Goal: Transaction & Acquisition: Book appointment/travel/reservation

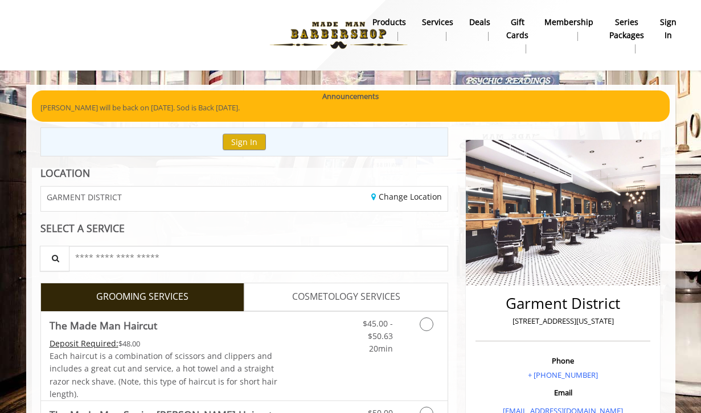
click at [668, 24] on b "sign in" at bounding box center [668, 29] width 17 height 26
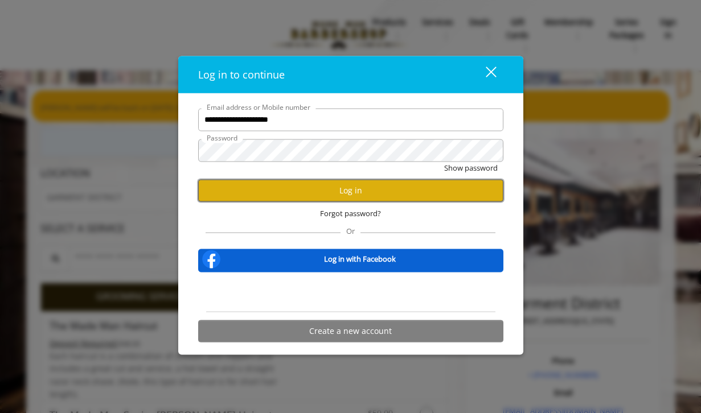
click at [341, 187] on button "Log in" at bounding box center [350, 190] width 305 height 22
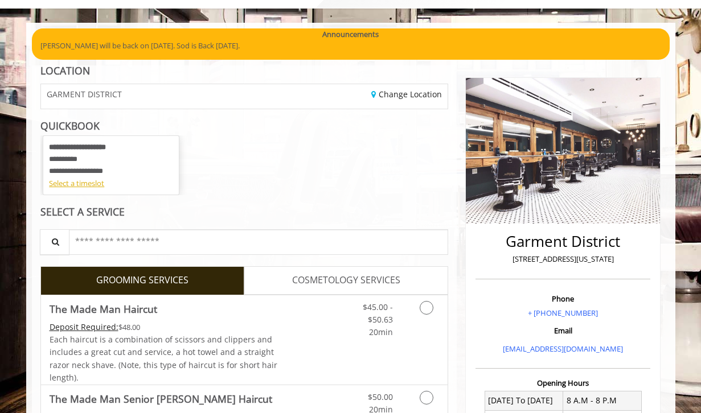
scroll to position [63, 0]
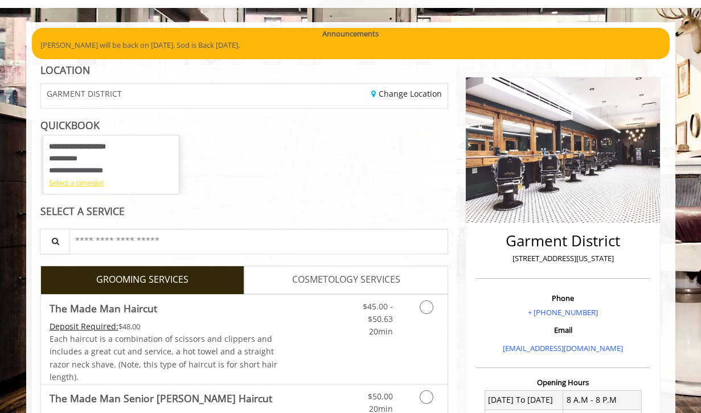
click at [87, 185] on div "Select a timeslot" at bounding box center [111, 183] width 124 height 12
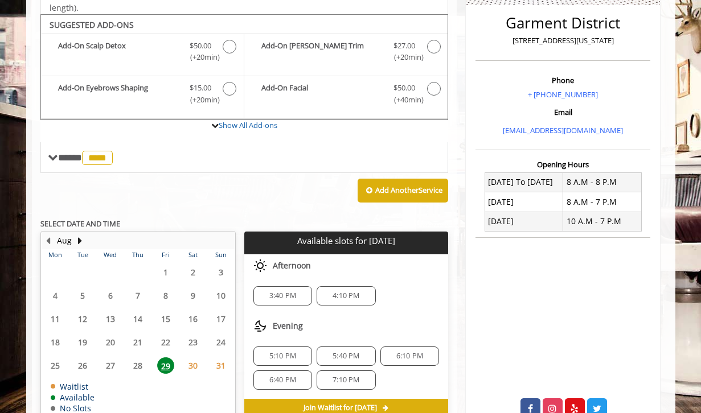
scroll to position [295, 0]
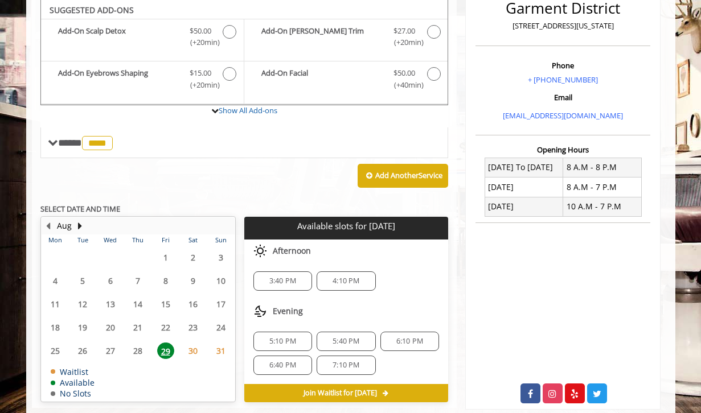
click at [273, 275] on div "3:40 PM" at bounding box center [282, 281] width 59 height 19
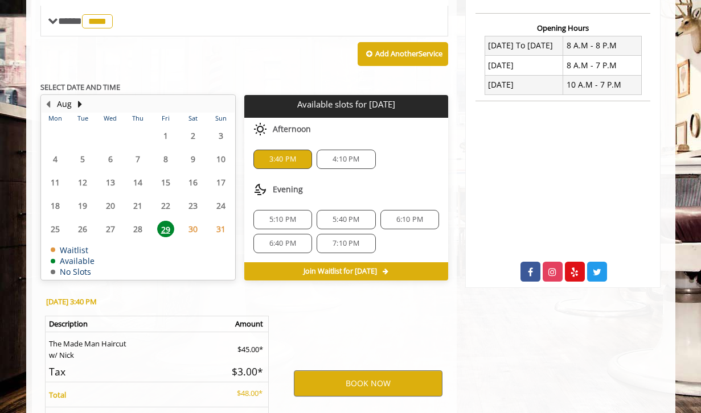
scroll to position [524, 0]
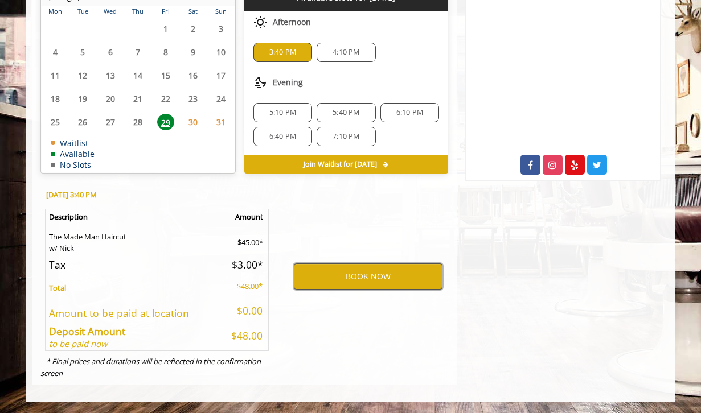
click at [364, 270] on button "BOOK NOW" at bounding box center [368, 277] width 149 height 26
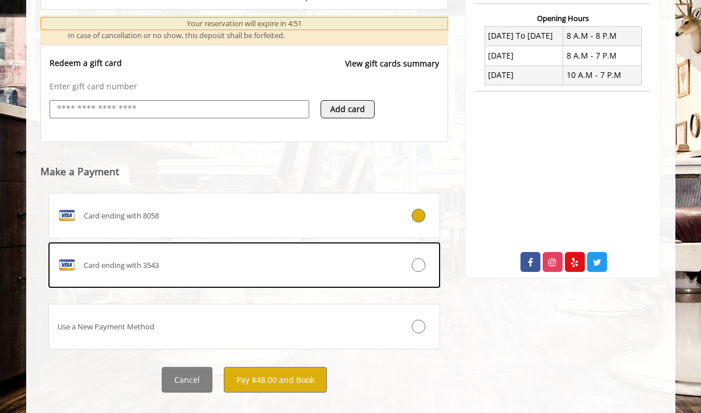
scroll to position [446, 0]
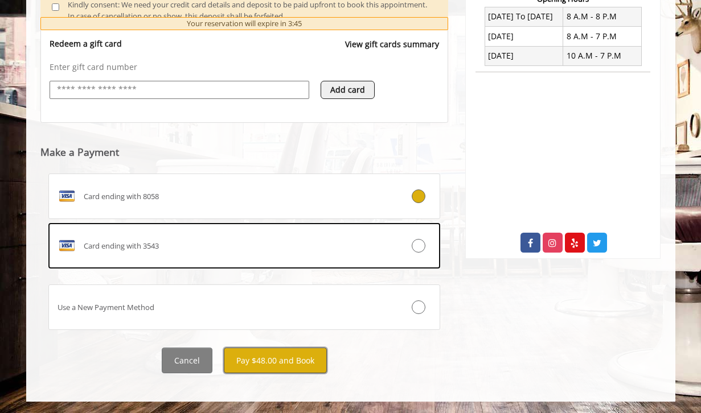
click at [258, 358] on button "Pay $48.00 and Book" at bounding box center [275, 361] width 103 height 26
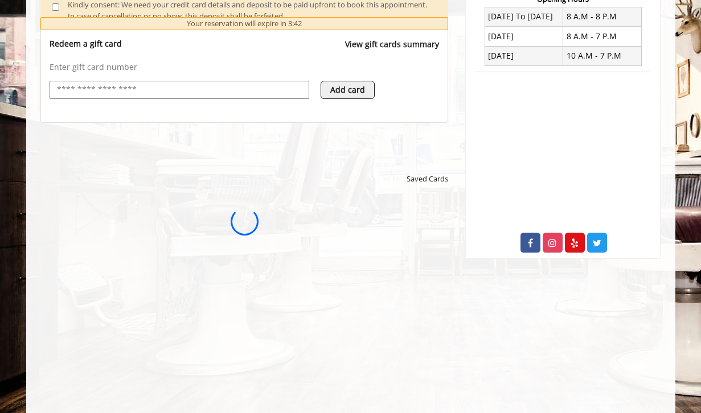
scroll to position [0, 0]
